Goal: Information Seeking & Learning: Learn about a topic

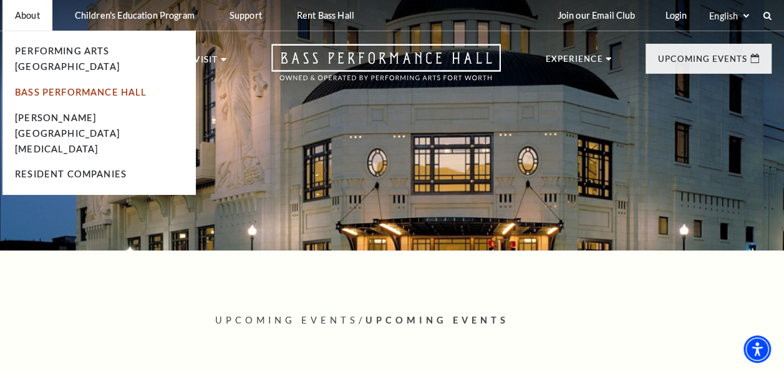
click at [45, 87] on link "Bass Performance Hall" at bounding box center [81, 92] width 132 height 11
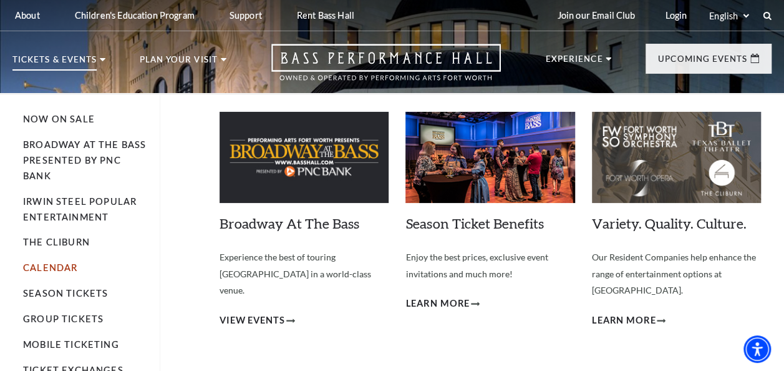
click at [60, 265] on link "Calendar" at bounding box center [50, 267] width 54 height 11
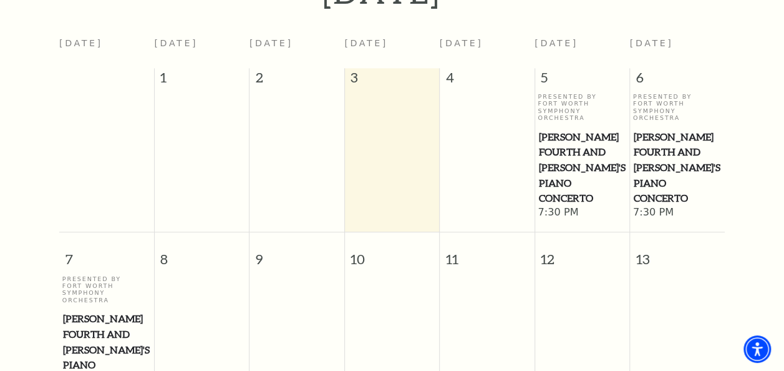
scroll to position [292, 0]
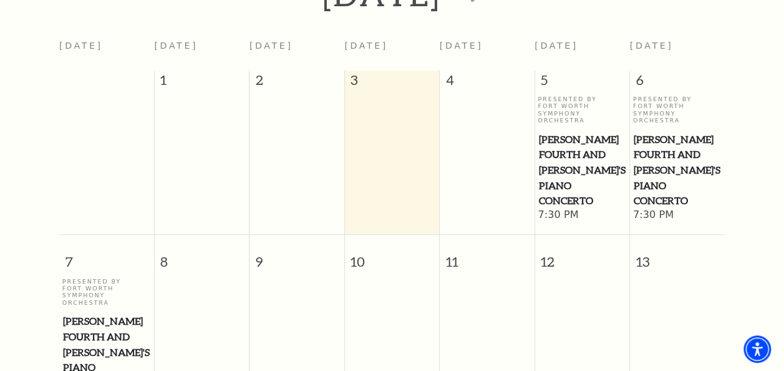
click at [552, 94] on span "5" at bounding box center [582, 83] width 94 height 25
click at [544, 77] on span "5" at bounding box center [582, 83] width 94 height 25
click at [577, 144] on span "[PERSON_NAME] Fourth and [PERSON_NAME]'s Piano Concerto" at bounding box center [582, 170] width 87 height 77
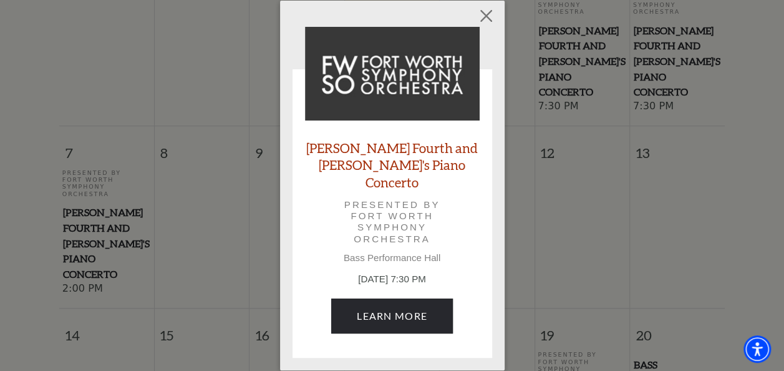
scroll to position [408, 0]
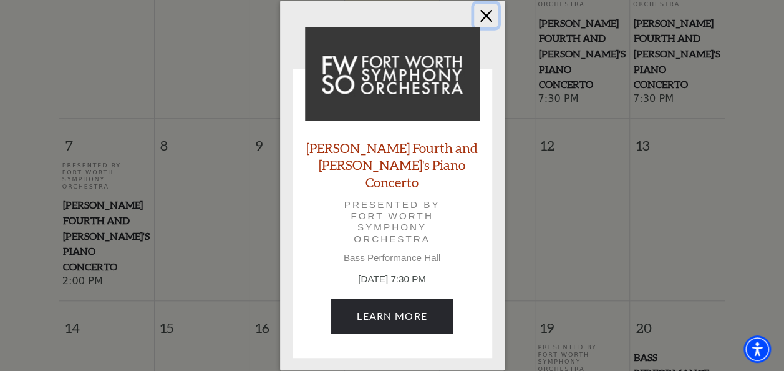
click at [484, 17] on button "Close" at bounding box center [486, 16] width 24 height 24
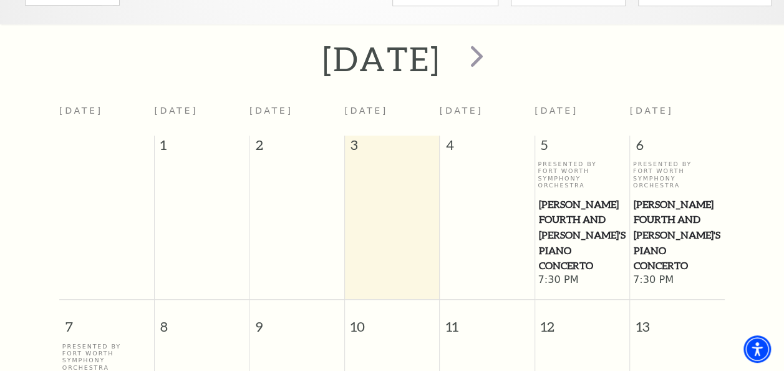
scroll to position [338, 0]
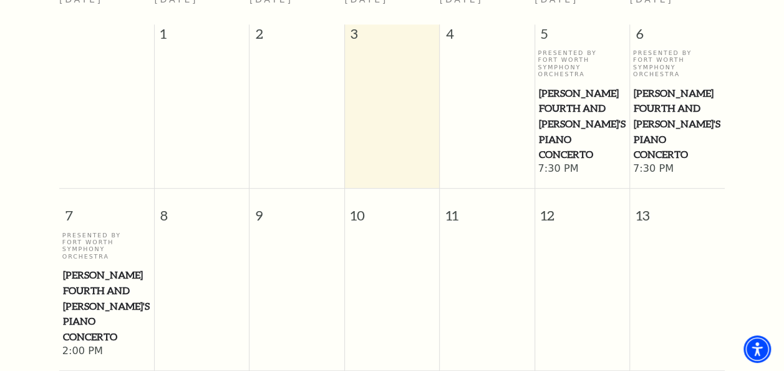
click at [534, 232] on td at bounding box center [487, 295] width 95 height 127
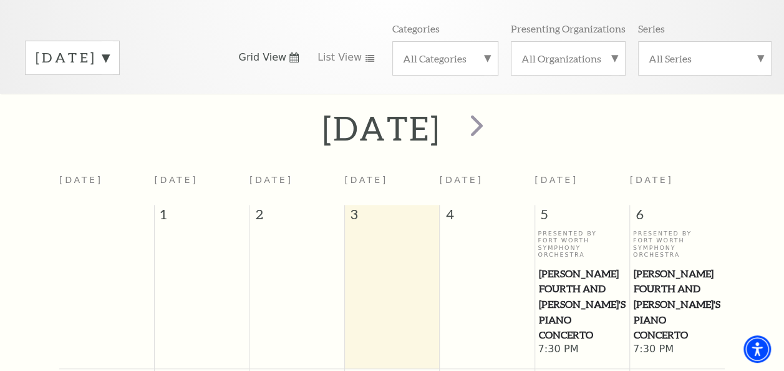
scroll to position [0, 0]
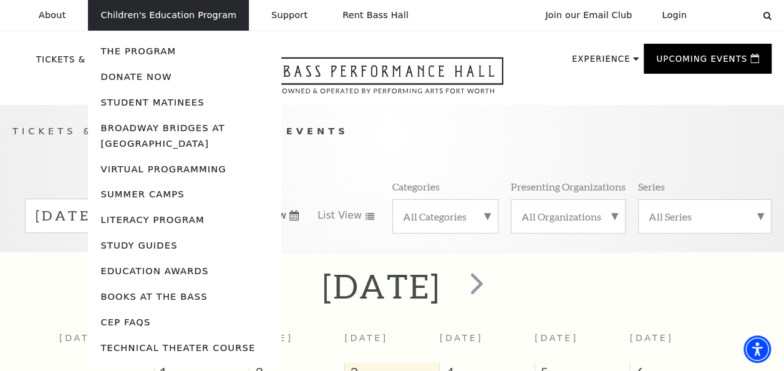
click at [161, 14] on p "Children's Education Program" at bounding box center [168, 15] width 136 height 11
click at [153, 19] on p "Children's Education Program" at bounding box center [168, 15] width 136 height 11
click at [145, 300] on link "Books At The Bass" at bounding box center [153, 296] width 107 height 11
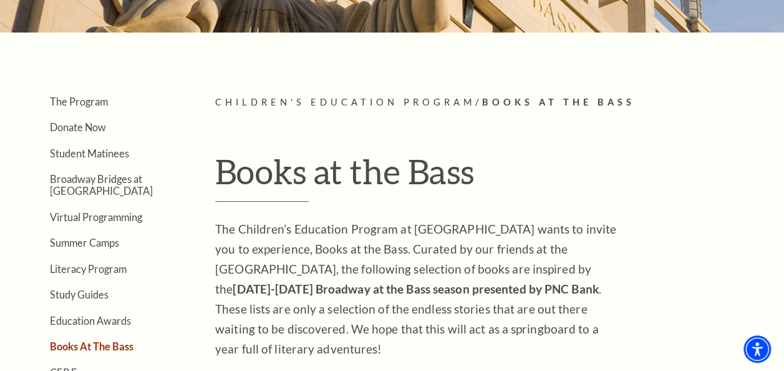
scroll to position [231, 0]
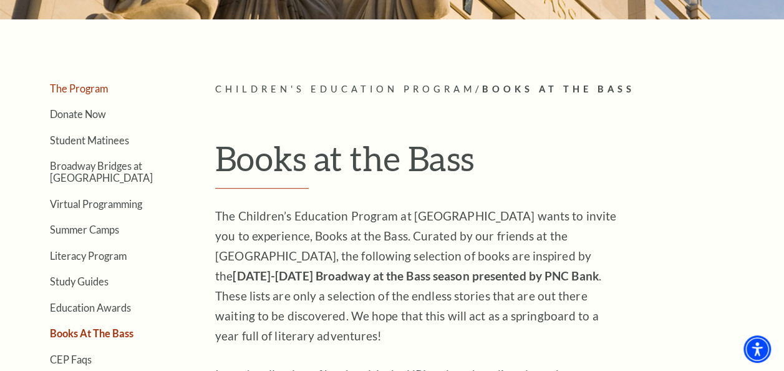
click at [86, 87] on link "The Program" at bounding box center [79, 88] width 58 height 12
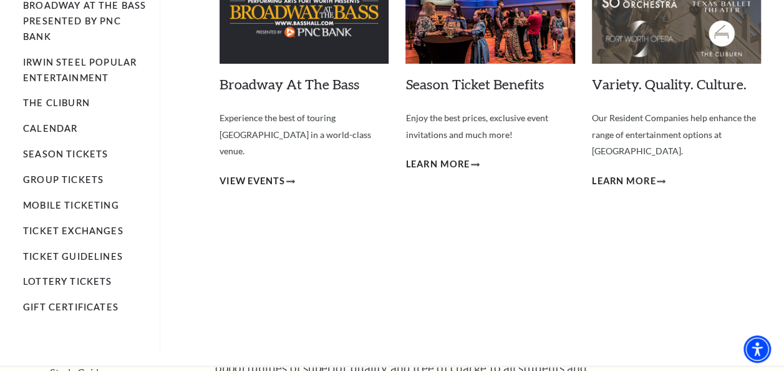
scroll to position [140, 0]
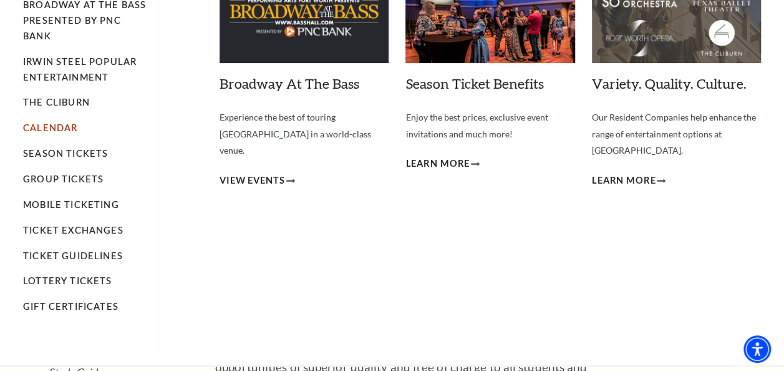
click at [59, 127] on link "Calendar" at bounding box center [50, 127] width 54 height 11
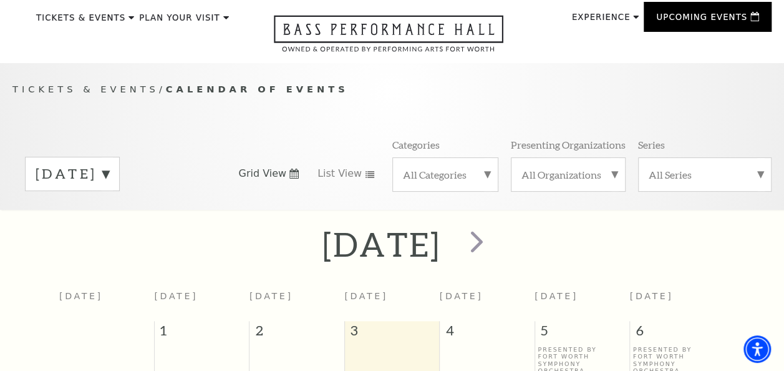
scroll to position [105, 0]
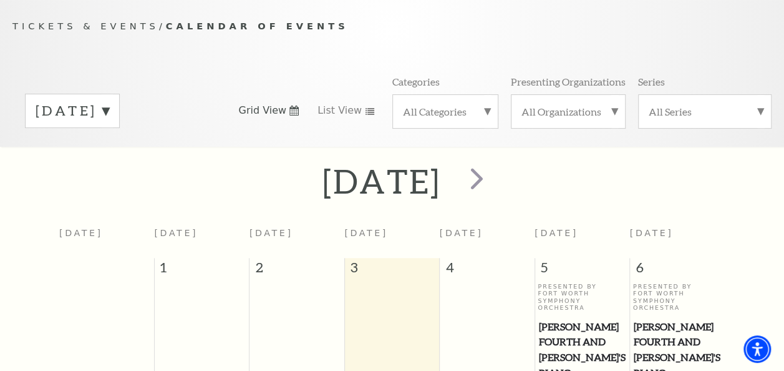
click at [475, 104] on div "All Categories" at bounding box center [446, 111] width 107 height 34
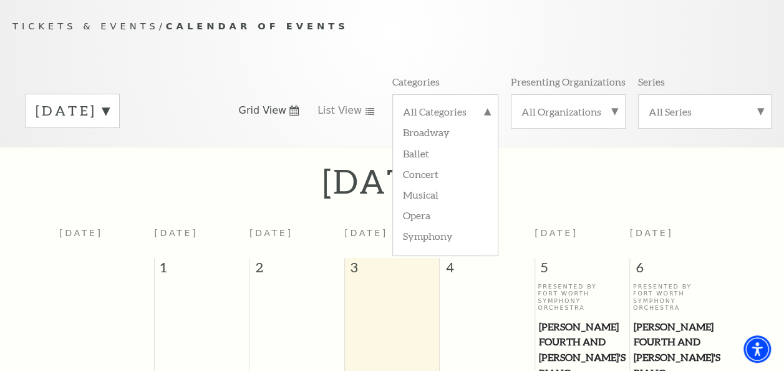
click at [574, 102] on div "All Organizations" at bounding box center [568, 111] width 115 height 34
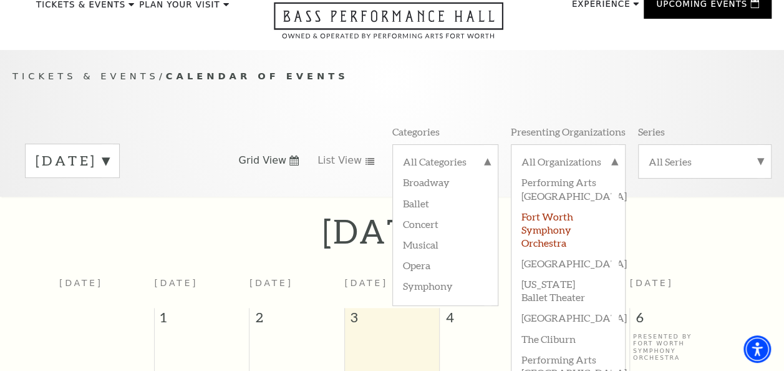
scroll to position [52, 0]
